Goal: Book appointment/travel/reservation

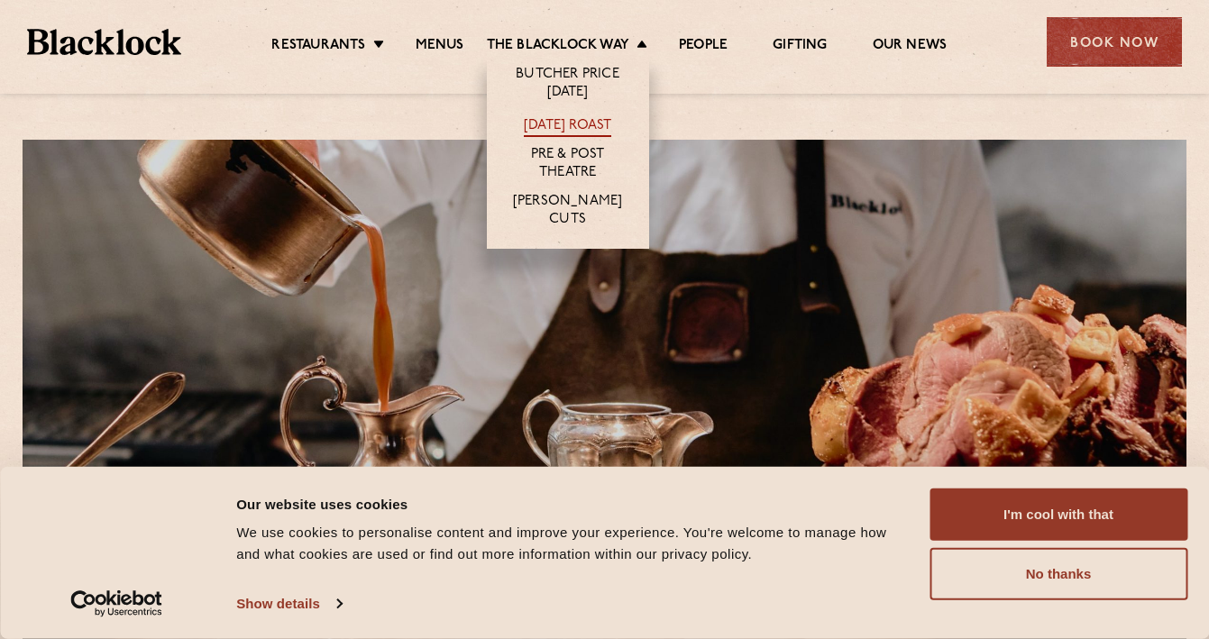
click at [557, 122] on link "[DATE] Roast" at bounding box center [567, 127] width 87 height 20
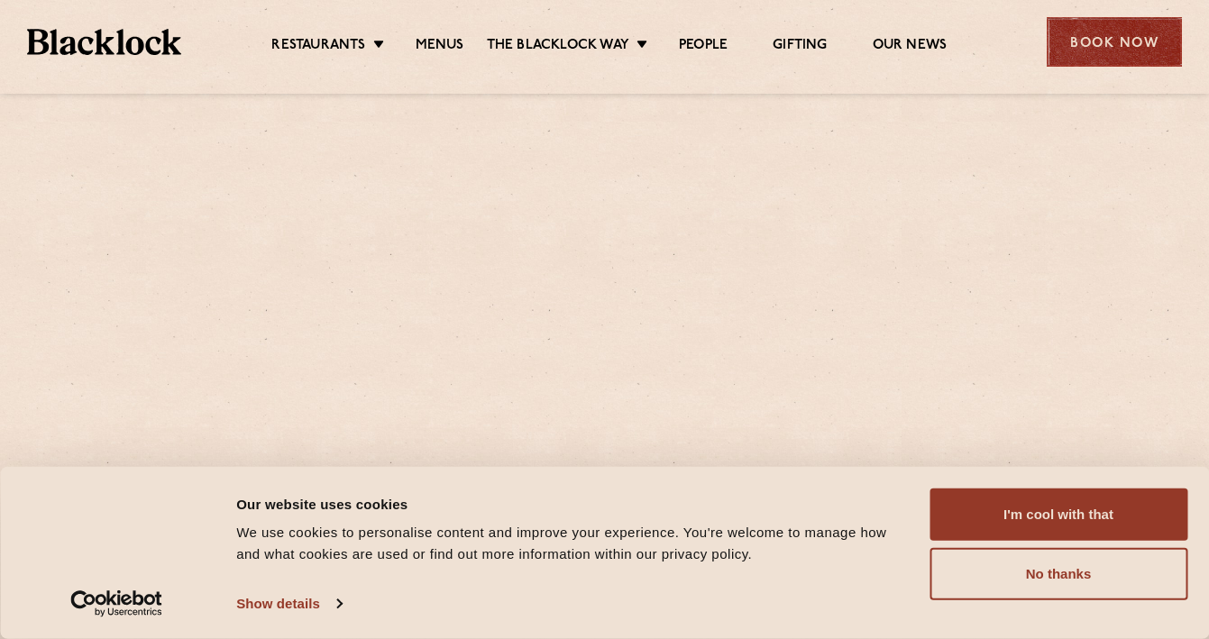
click at [1133, 25] on div "Book Now" at bounding box center [1114, 42] width 135 height 50
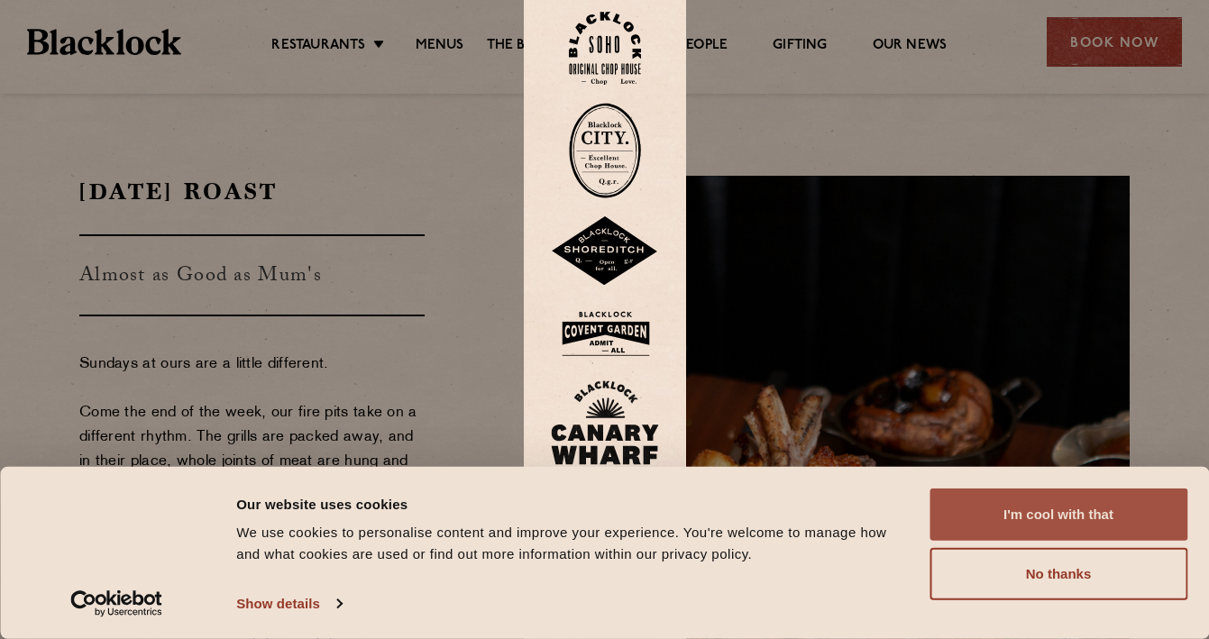
click at [1019, 518] on button "I'm cool with that" at bounding box center [1059, 515] width 258 height 52
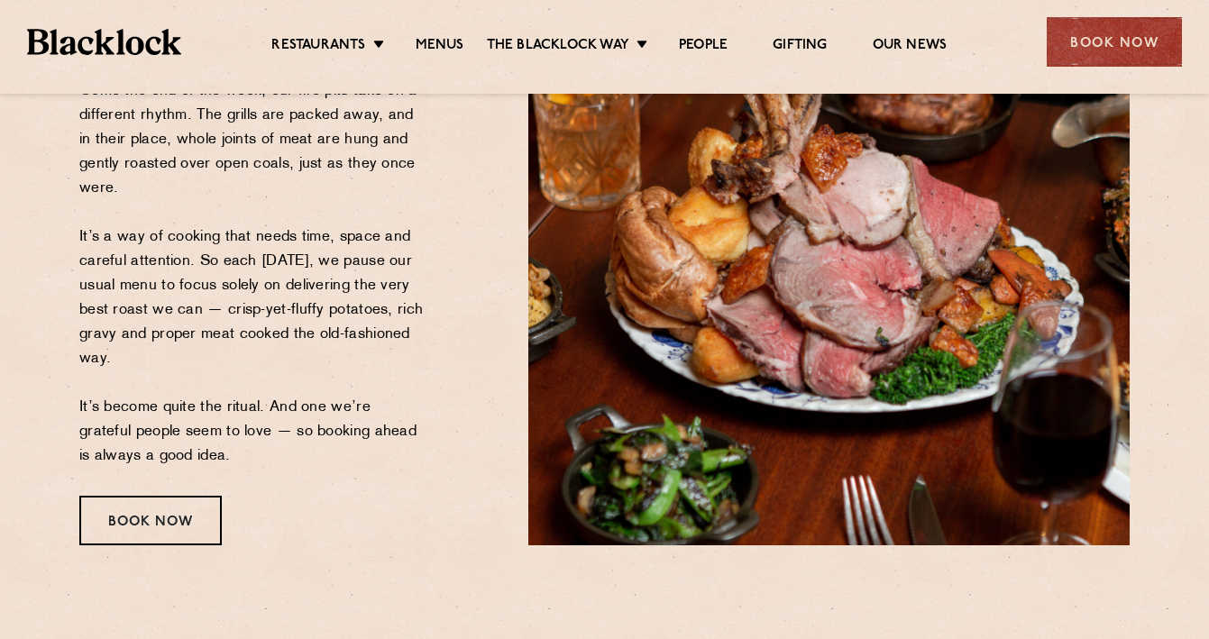
scroll to position [336, 0]
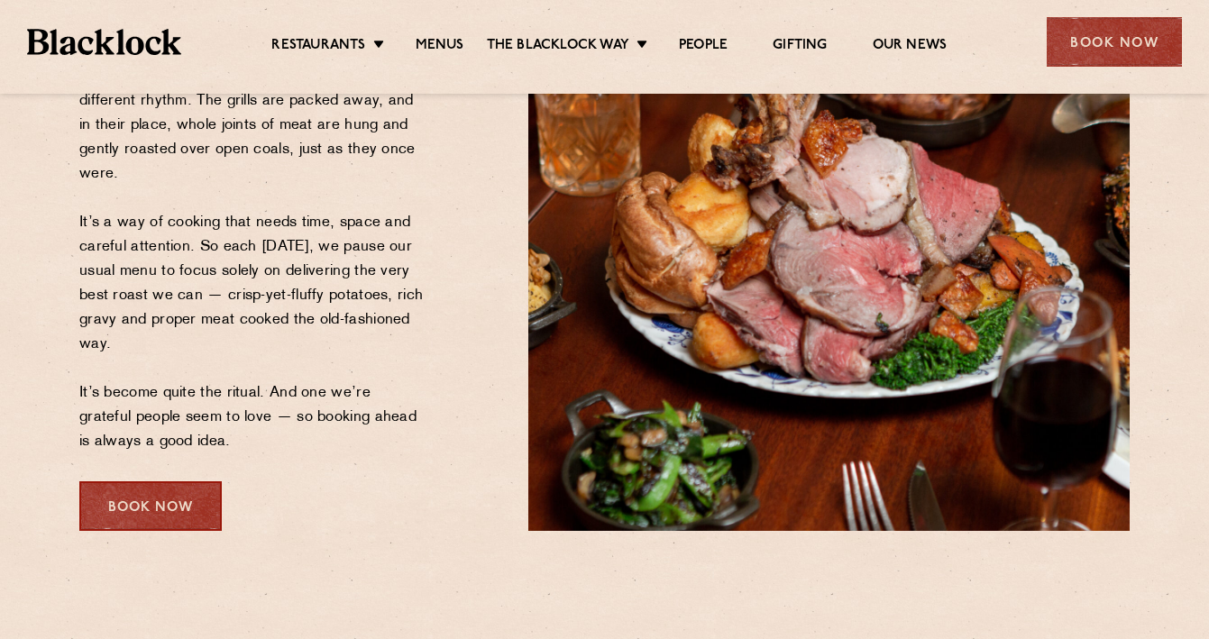
click at [129, 500] on div "Book Now" at bounding box center [150, 506] width 142 height 50
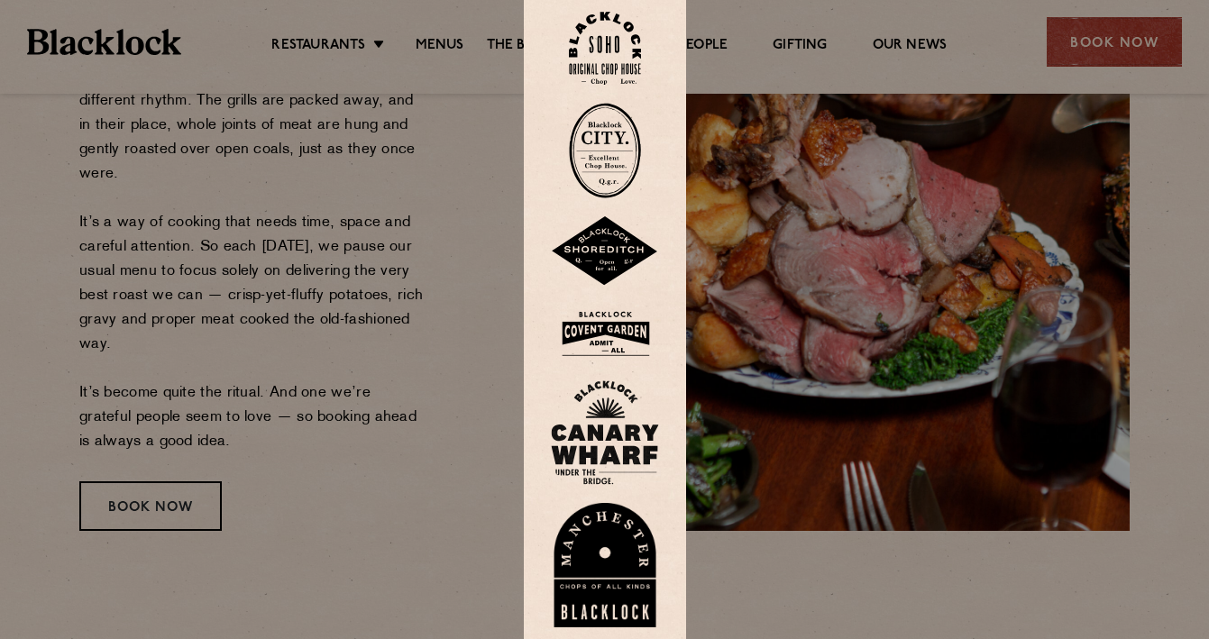
click at [761, 306] on div at bounding box center [604, 319] width 1209 height 639
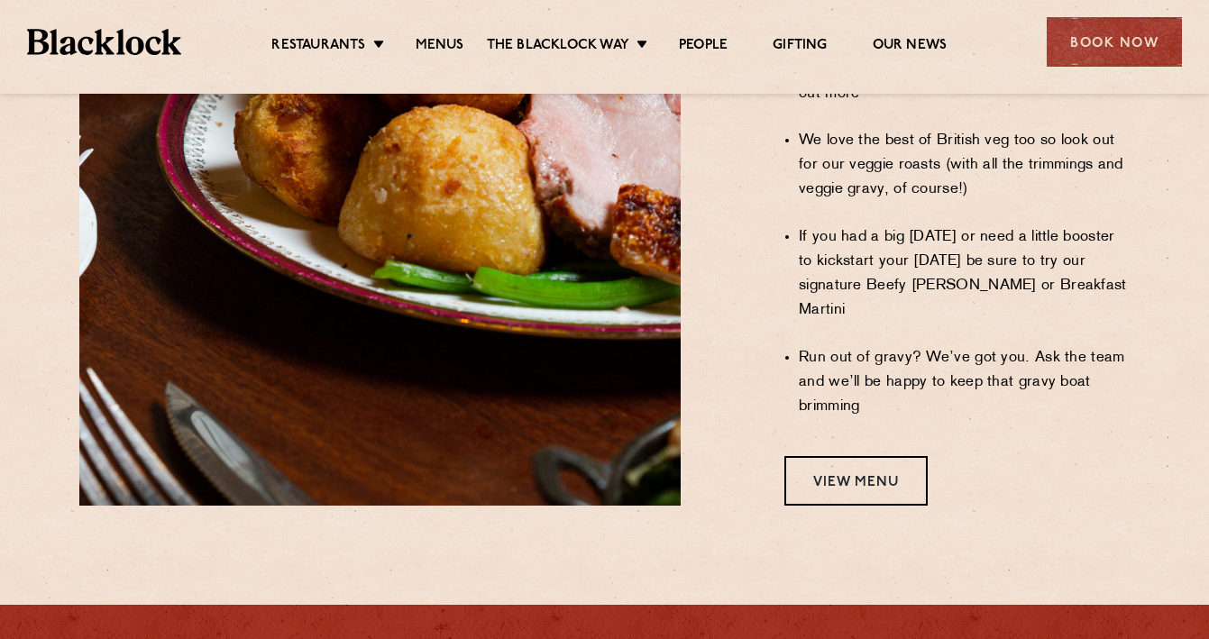
scroll to position [1842, 0]
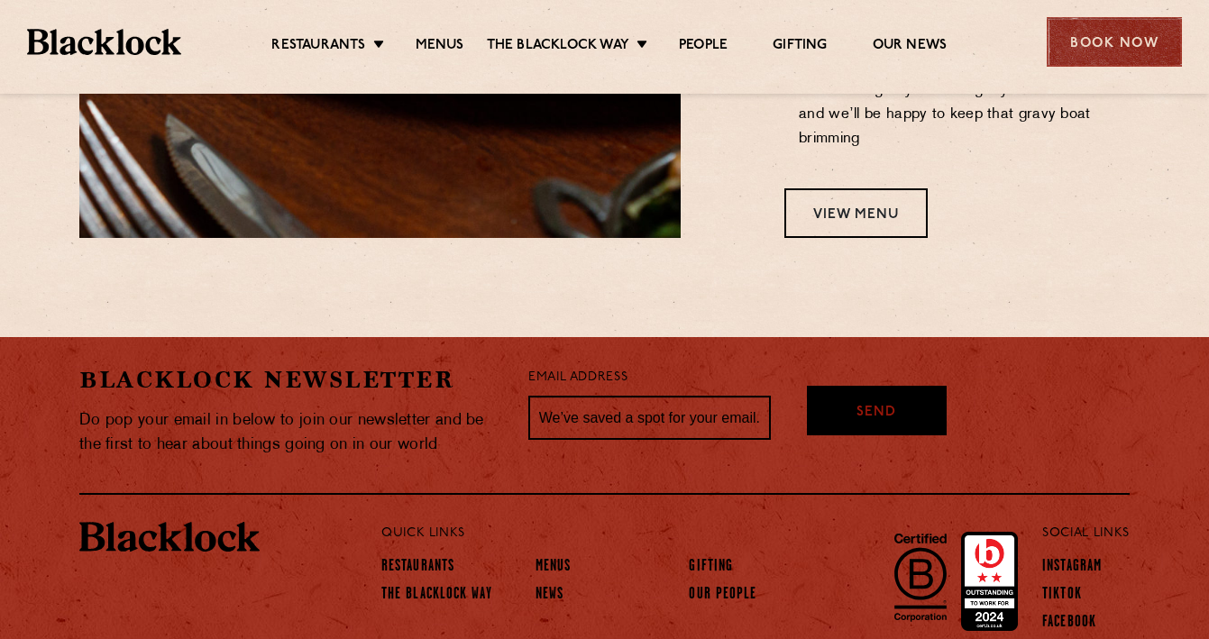
click at [1157, 33] on div "Book Now" at bounding box center [1114, 42] width 135 height 50
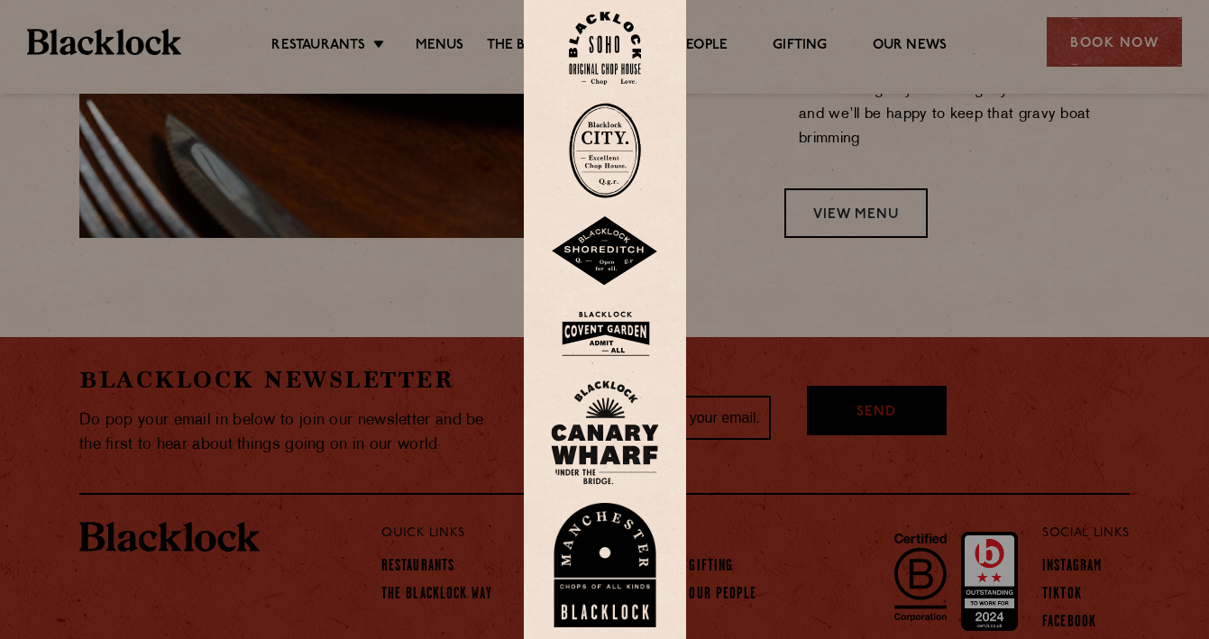
click at [683, 222] on div at bounding box center [605, 320] width 162 height 670
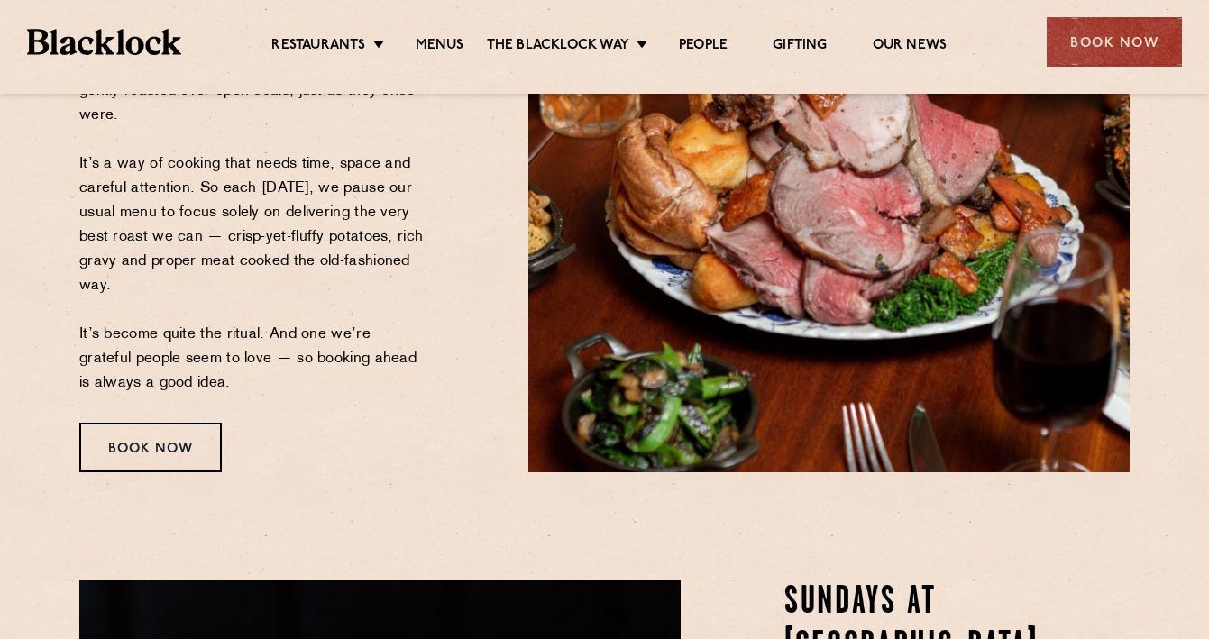
scroll to position [0, 0]
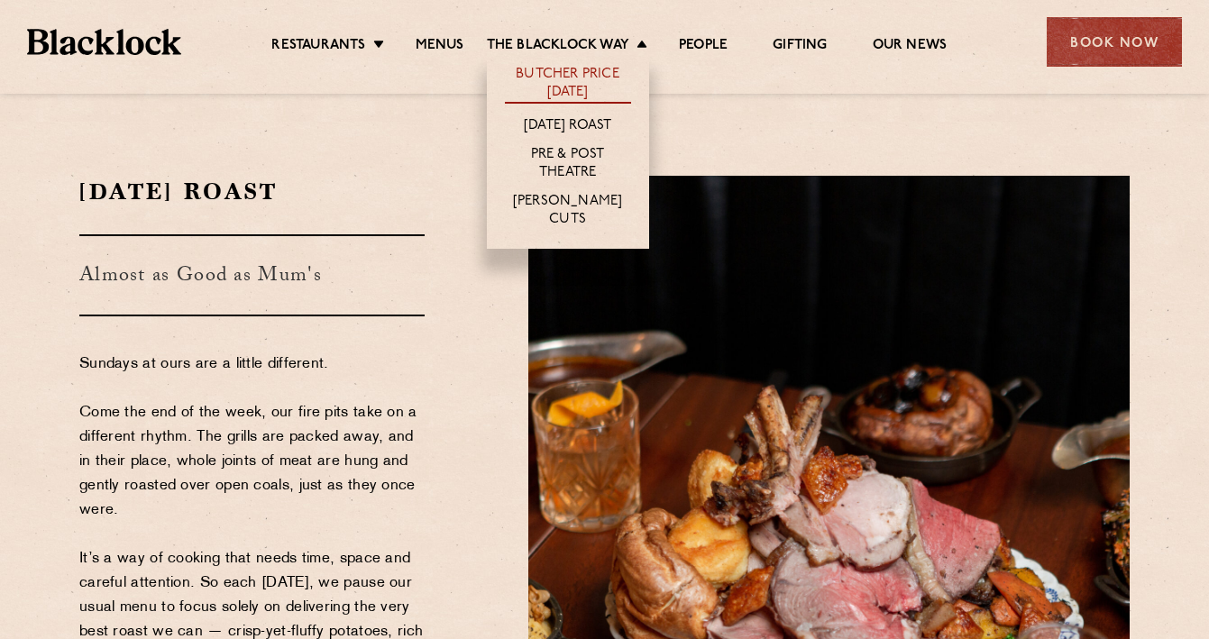
click at [573, 72] on link "Butcher Price [DATE]" at bounding box center [568, 85] width 126 height 38
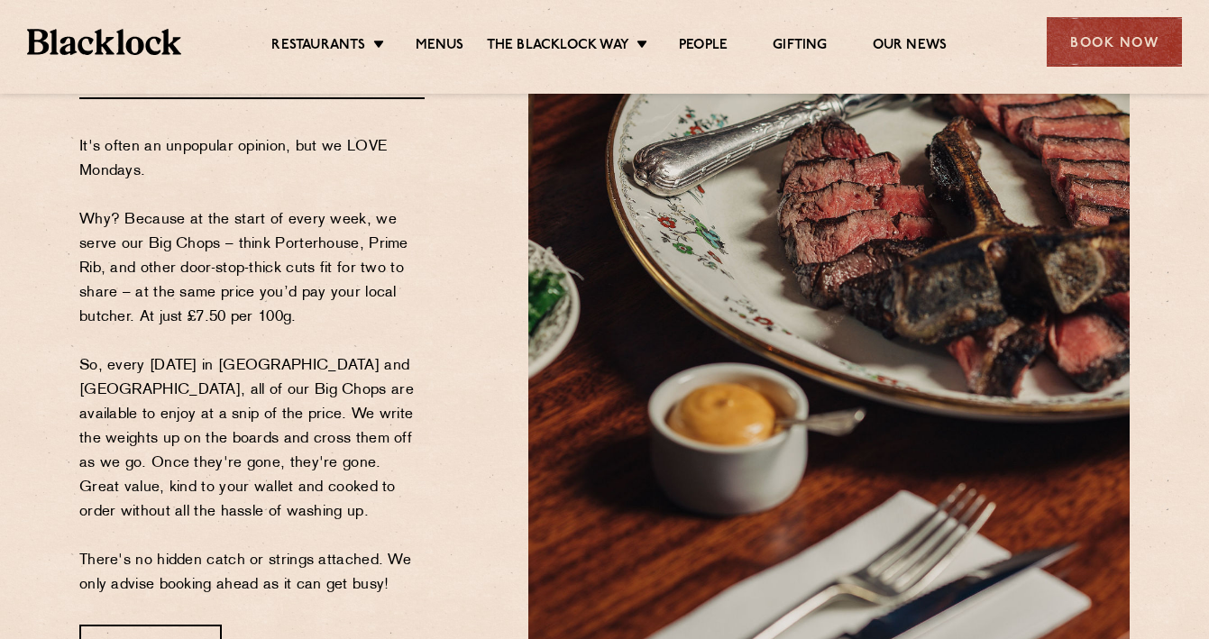
scroll to position [289, 0]
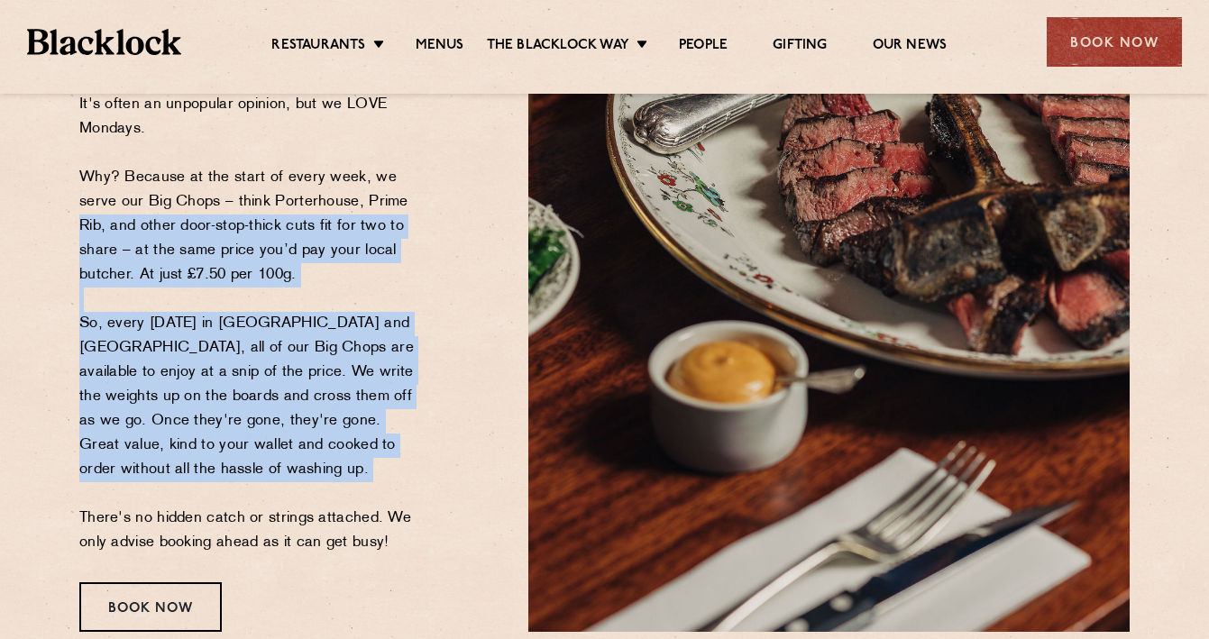
drag, startPoint x: 408, startPoint y: 200, endPoint x: 385, endPoint y: 491, distance: 292.2
click at [385, 493] on p "It's often an unpopular opinion, but we LOVE Mondays. Why? Because at the start…" at bounding box center [251, 324] width 345 height 463
click at [385, 491] on p "It's often an unpopular opinion, but we LOVE Mondays. Why? Because at the start…" at bounding box center [251, 324] width 345 height 463
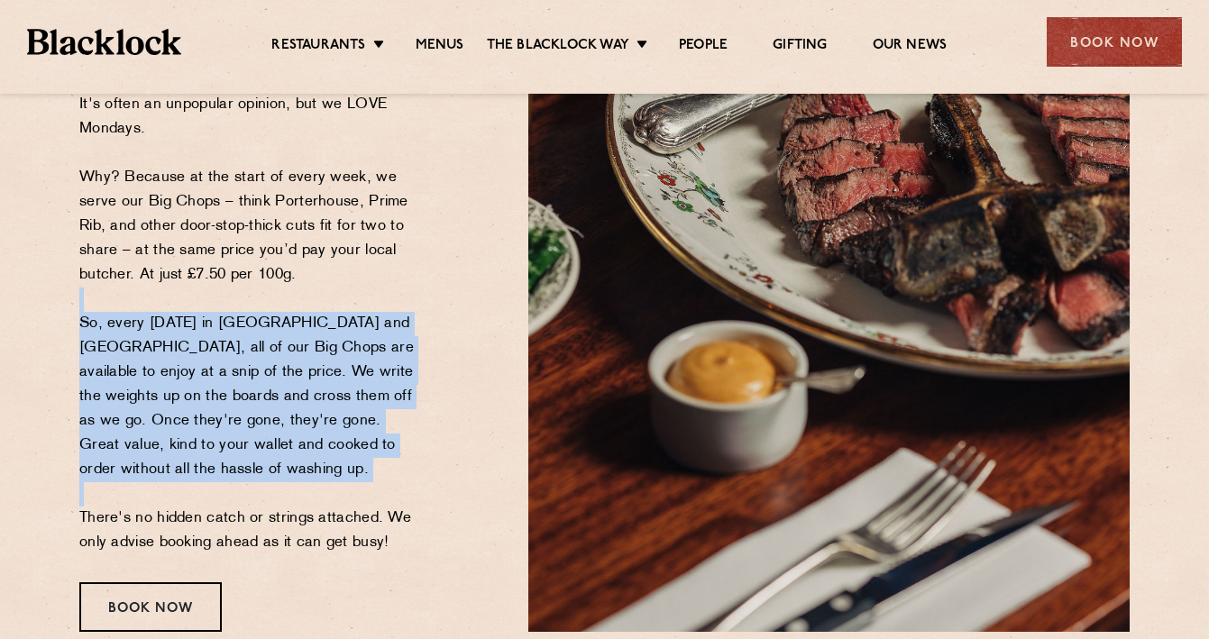
drag, startPoint x: 385, startPoint y: 491, endPoint x: 385, endPoint y: 294, distance: 197.5
click at [385, 294] on p "It's often an unpopular opinion, but we LOVE Mondays. Why? Because at the start…" at bounding box center [251, 324] width 345 height 463
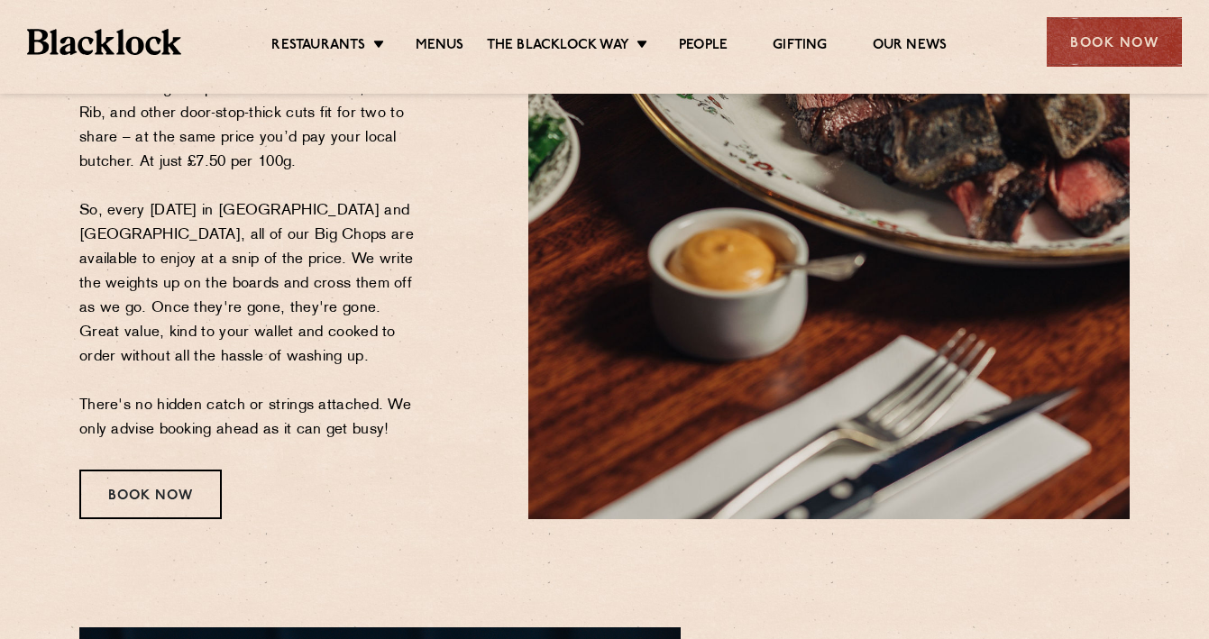
scroll to position [570, 0]
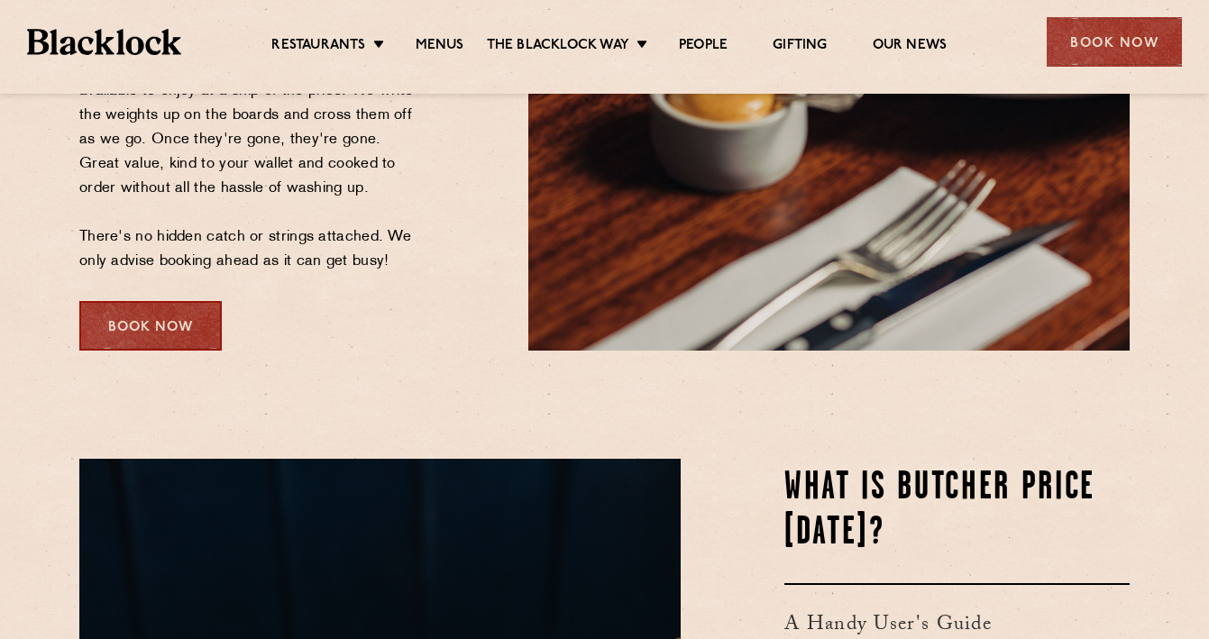
click at [208, 311] on div "Book Now" at bounding box center [150, 326] width 142 height 50
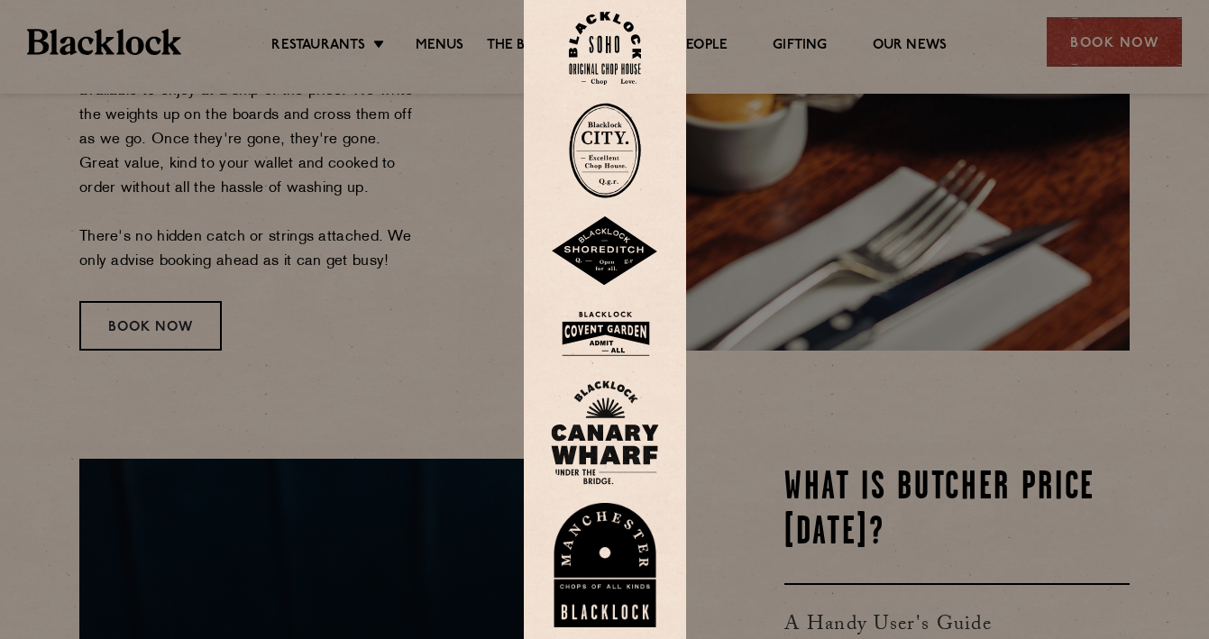
click at [757, 463] on div at bounding box center [604, 319] width 1209 height 639
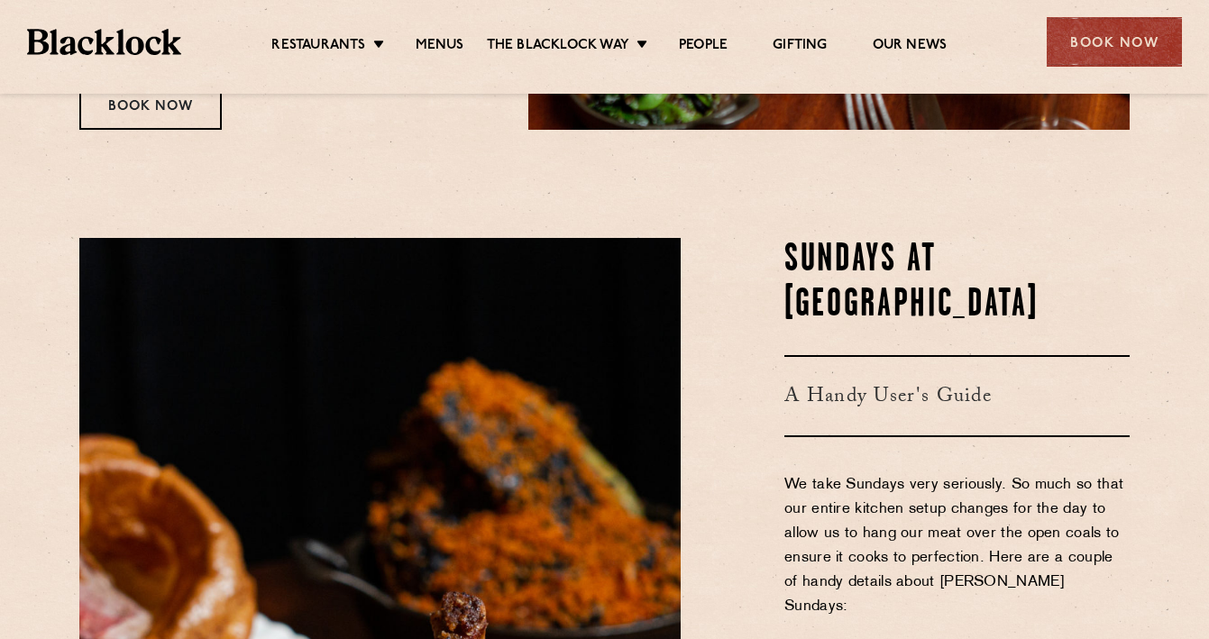
scroll to position [685, 0]
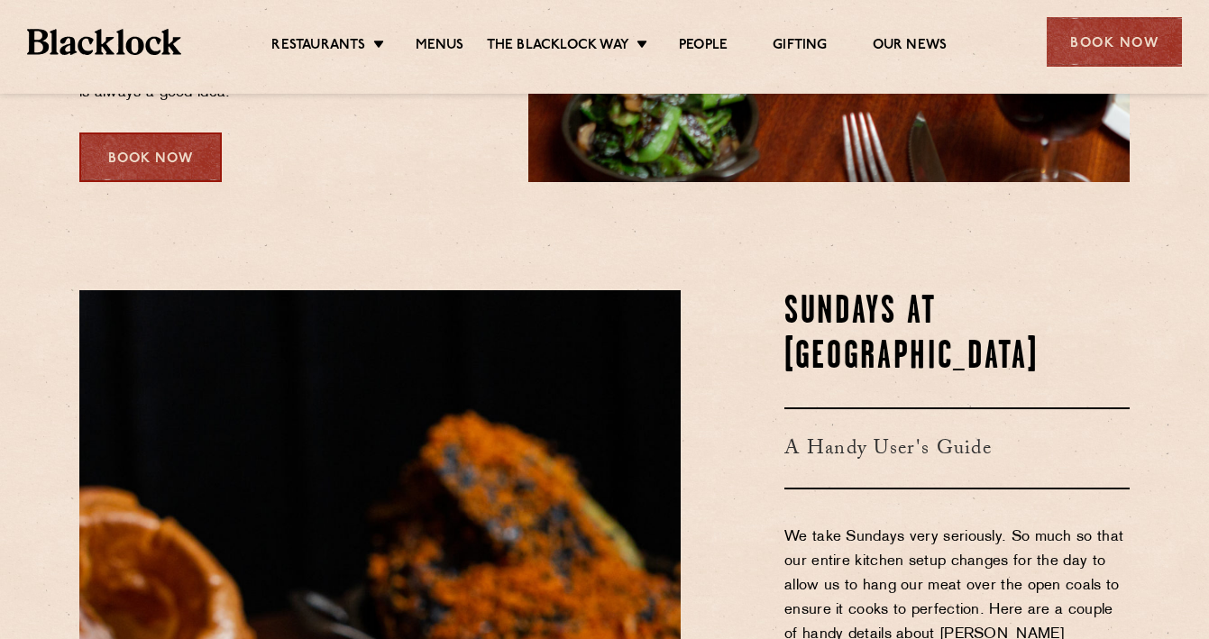
click at [181, 163] on div "Book Now" at bounding box center [150, 158] width 142 height 50
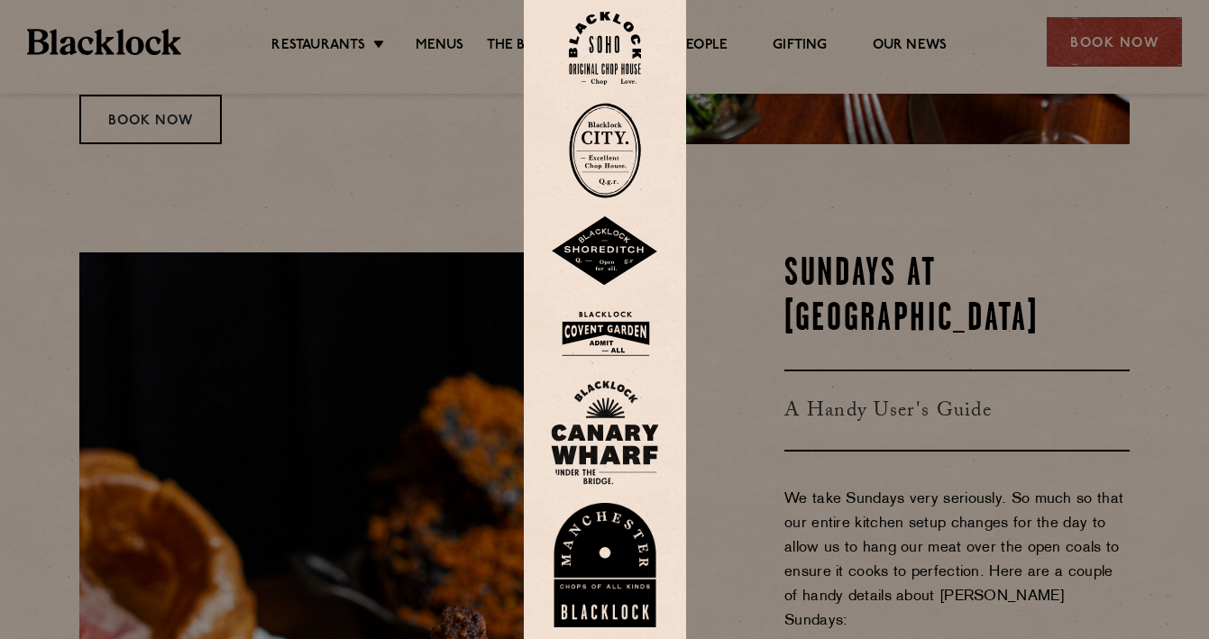
scroll to position [727, 0]
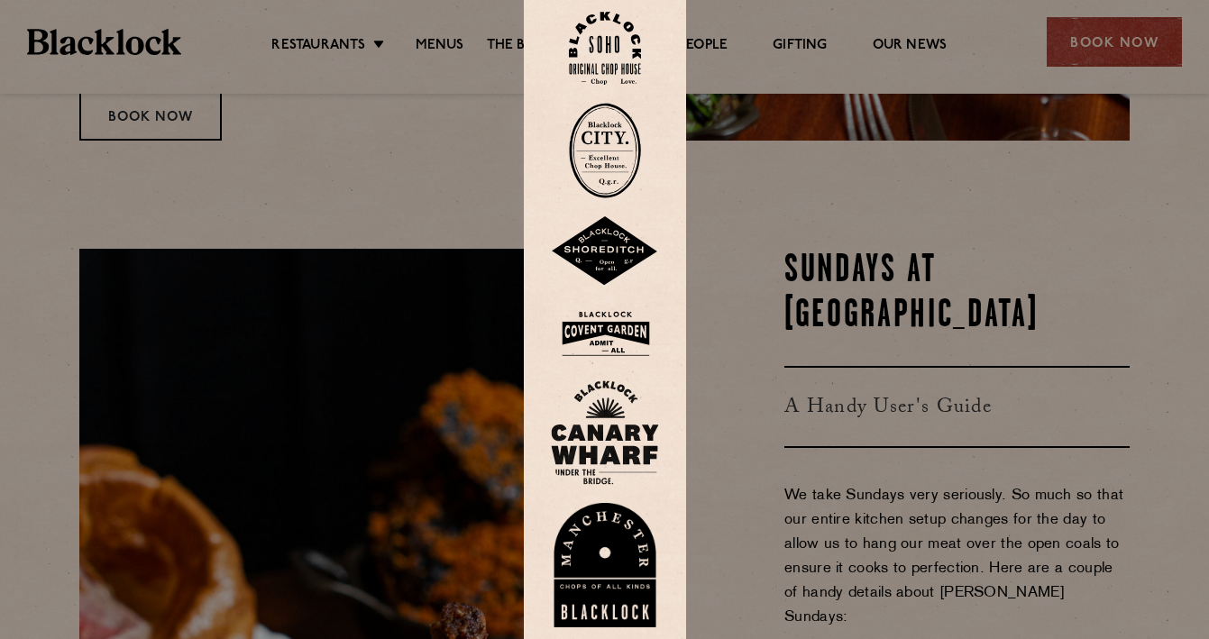
click at [597, 435] on img at bounding box center [605, 432] width 108 height 105
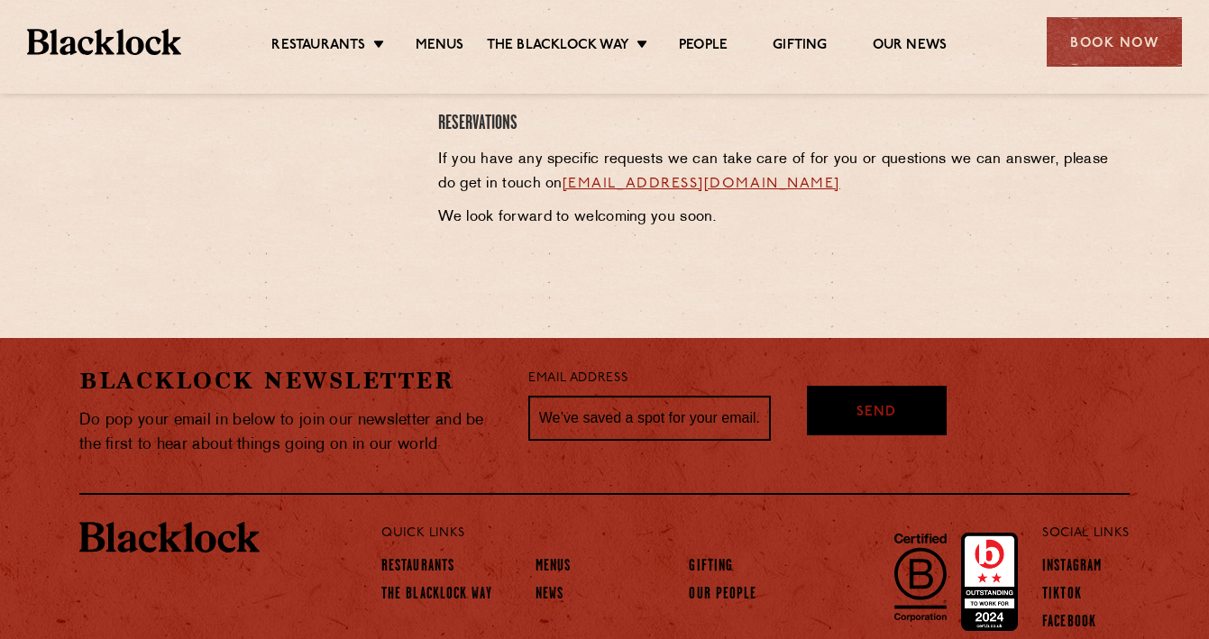
scroll to position [1096, 0]
